Goal: Check status: Check status

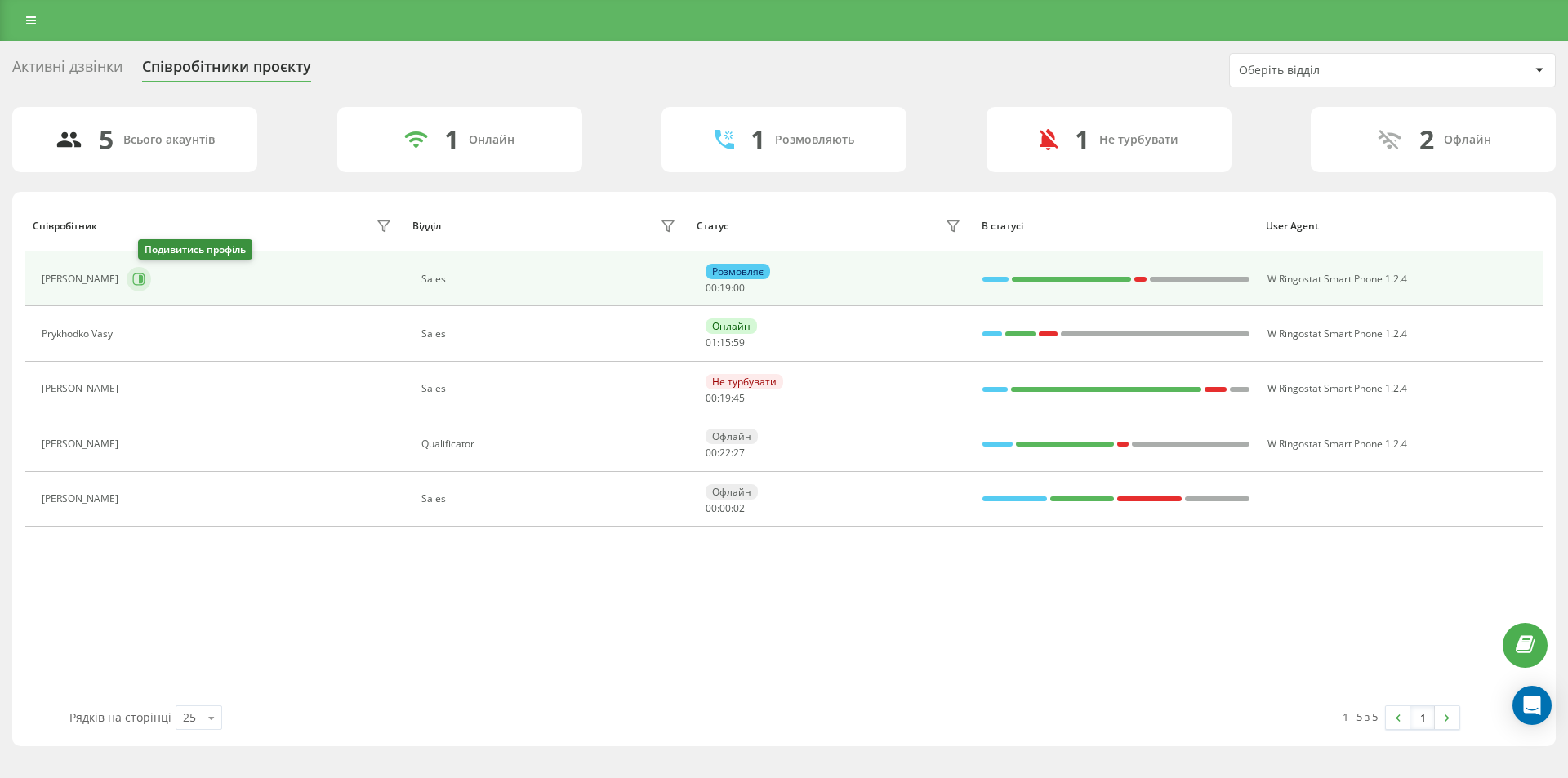
drag, startPoint x: 149, startPoint y: 277, endPoint x: 176, endPoint y: 276, distance: 27.0
click at [146, 278] on icon at bounding box center [139, 280] width 13 height 13
click at [146, 282] on icon at bounding box center [139, 280] width 13 height 13
click at [146, 281] on icon at bounding box center [139, 280] width 13 height 13
click at [146, 282] on icon at bounding box center [139, 280] width 13 height 13
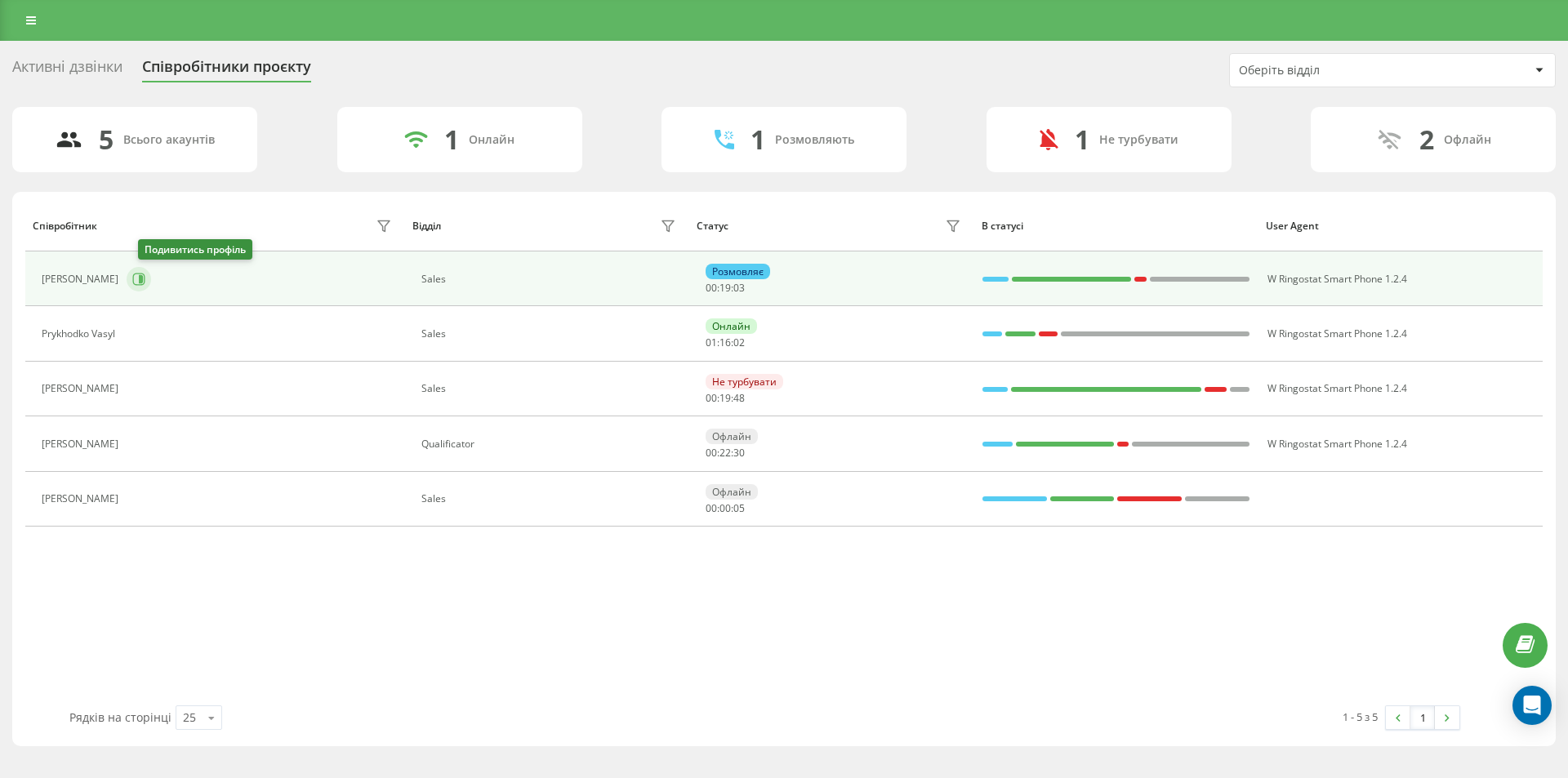
click at [146, 282] on icon at bounding box center [139, 280] width 13 height 13
click at [145, 282] on icon at bounding box center [139, 279] width 13 height 13
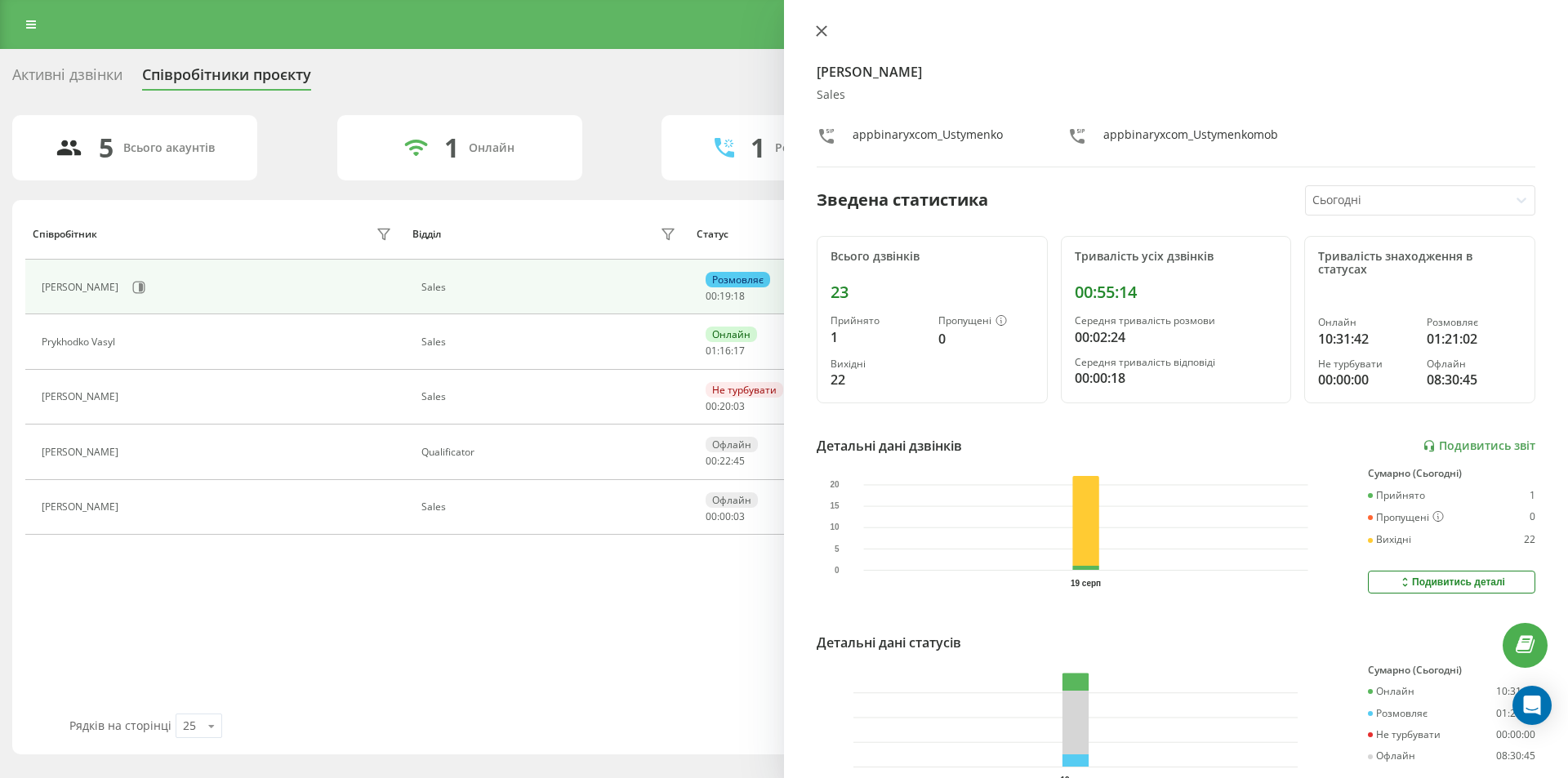
click at [817, 37] on button at bounding box center [821, 32] width 21 height 15
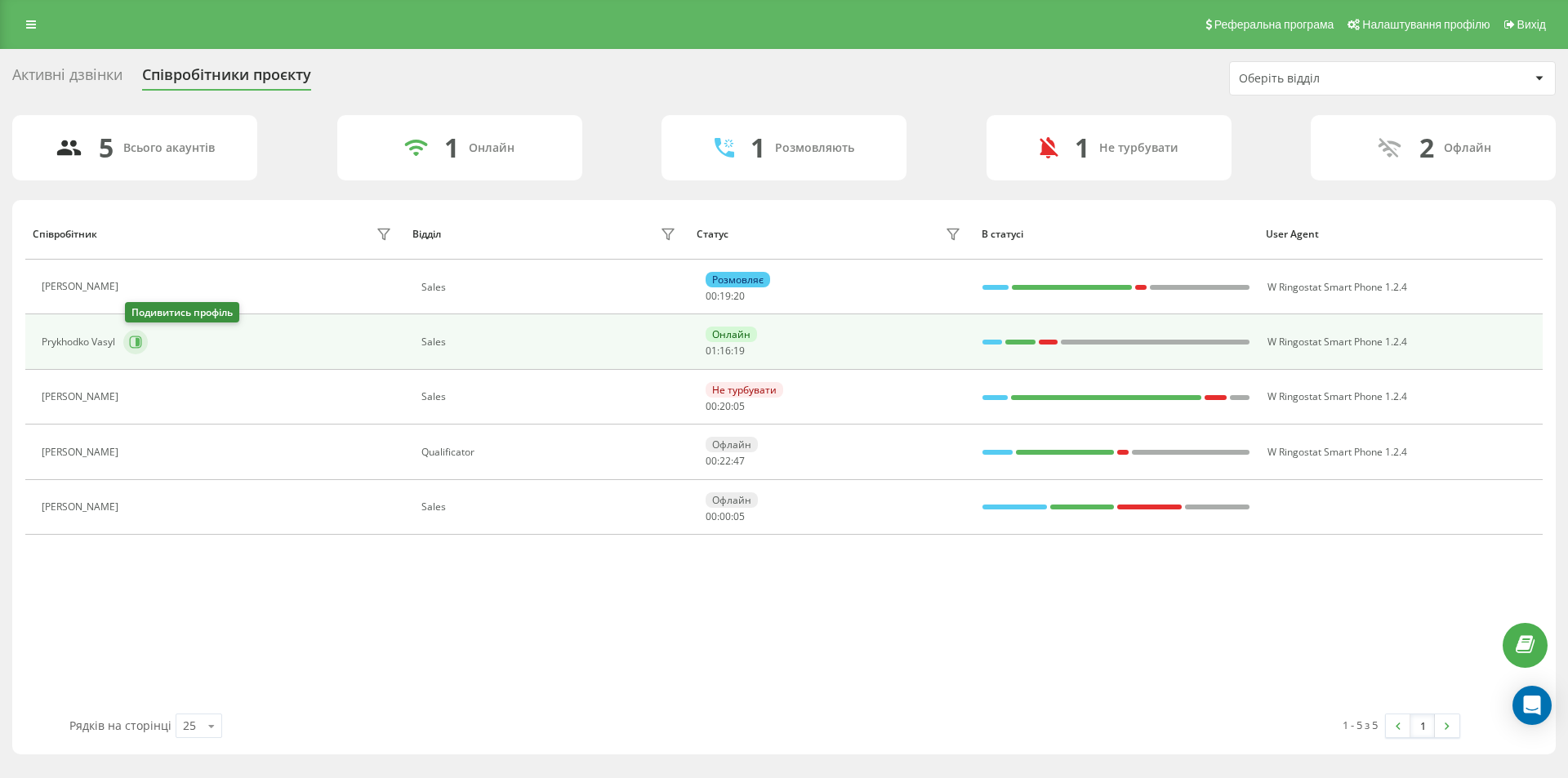
click at [133, 349] on icon at bounding box center [136, 343] width 13 height 13
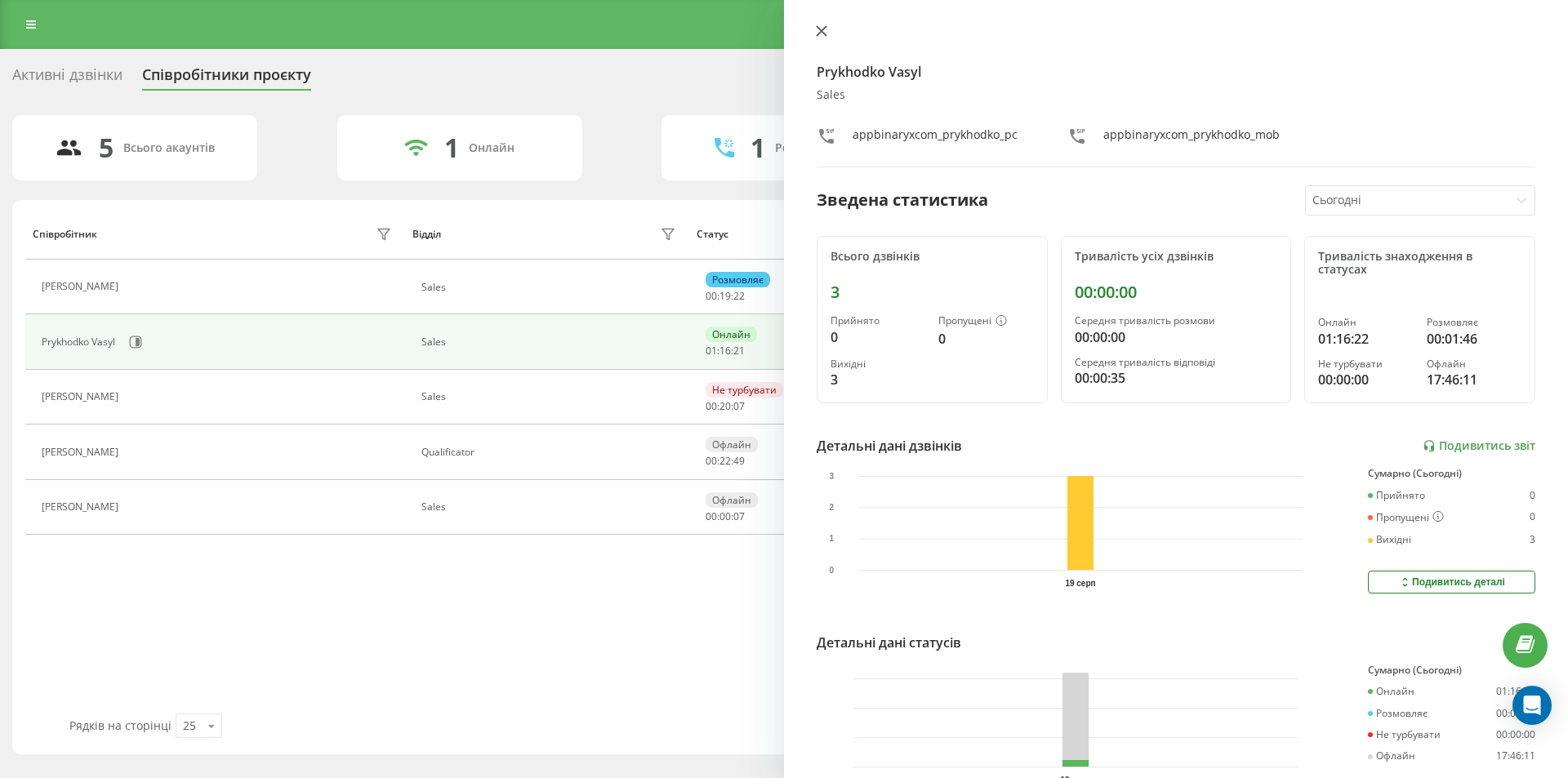
click at [816, 37] on button at bounding box center [821, 32] width 21 height 15
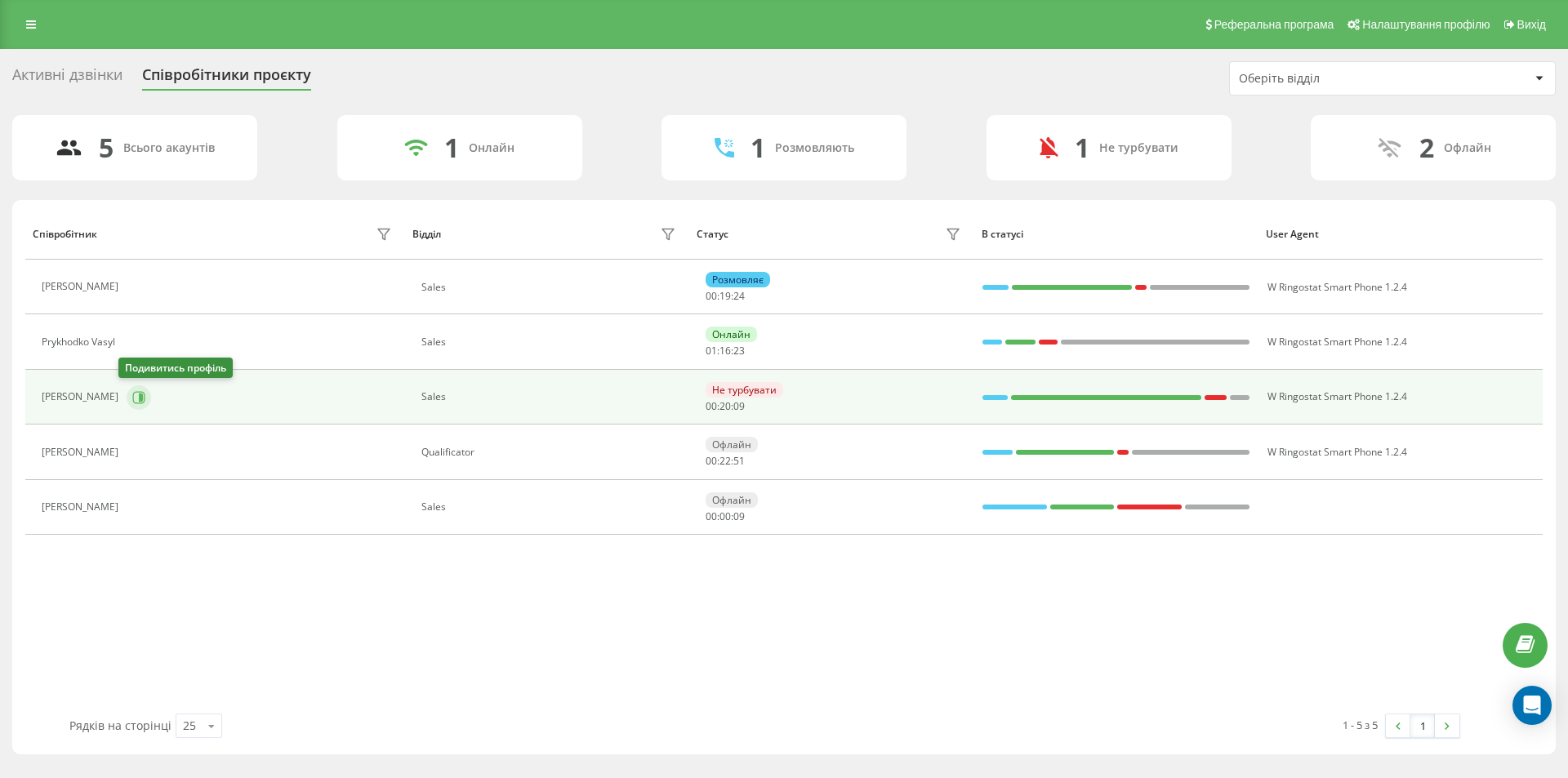
click at [132, 396] on icon at bounding box center [139, 397] width 13 height 13
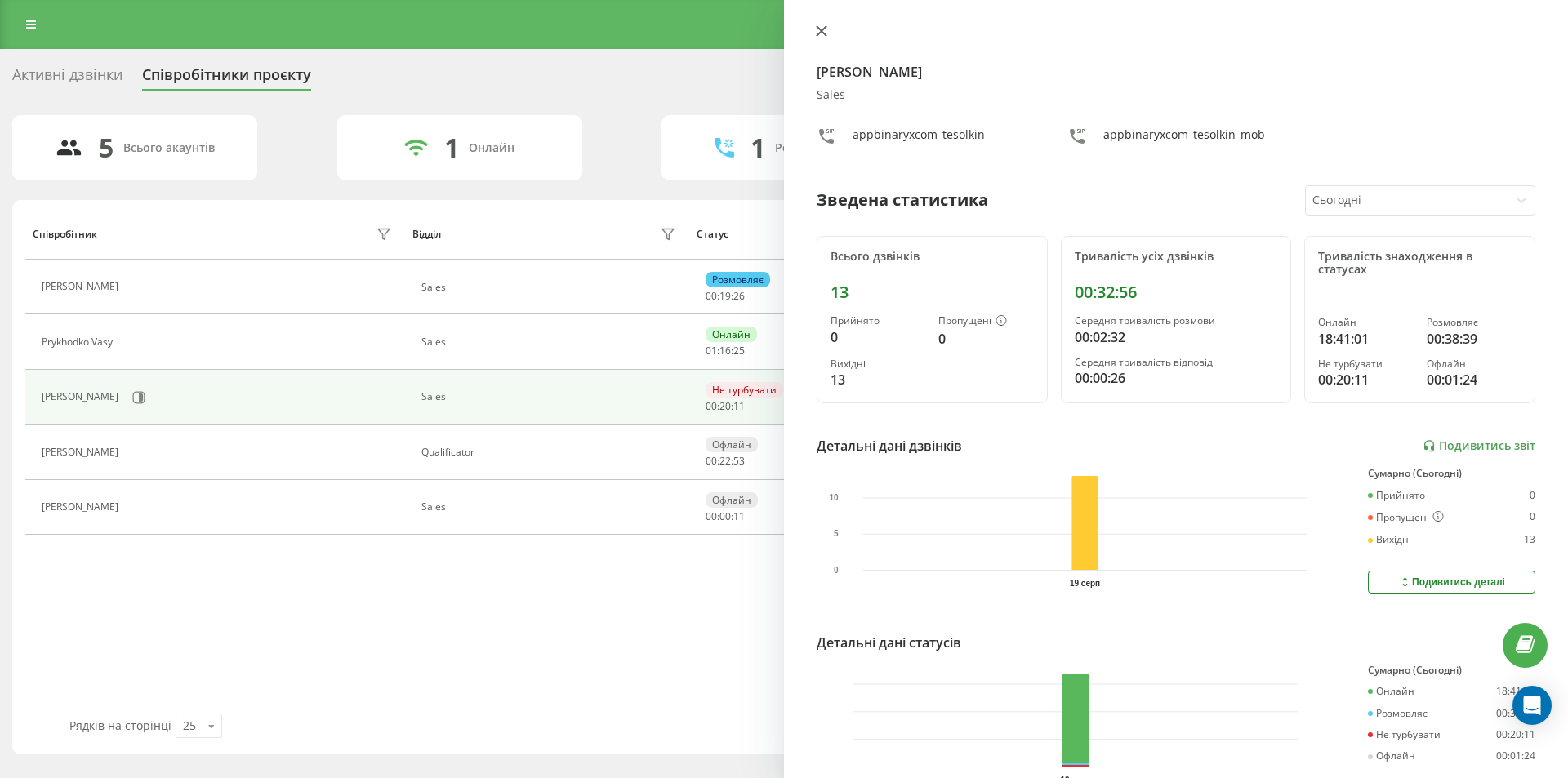
click at [819, 29] on icon at bounding box center [822, 31] width 10 height 10
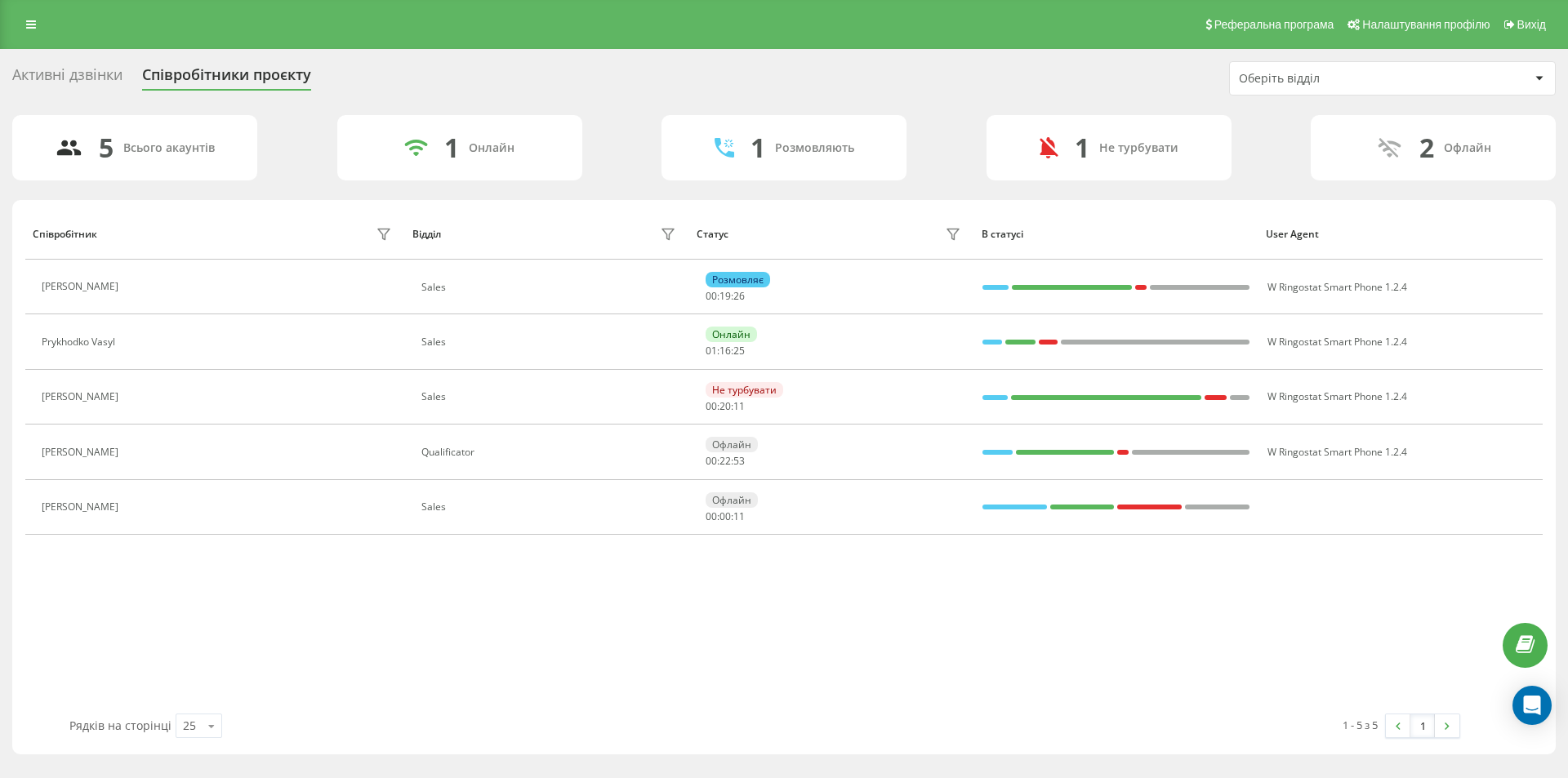
click at [789, 72] on div "Активні дзвінки Співробітники проєкту Оберіть відділ" at bounding box center [784, 78] width 1544 height 35
